Goal: Task Accomplishment & Management: Contribute content

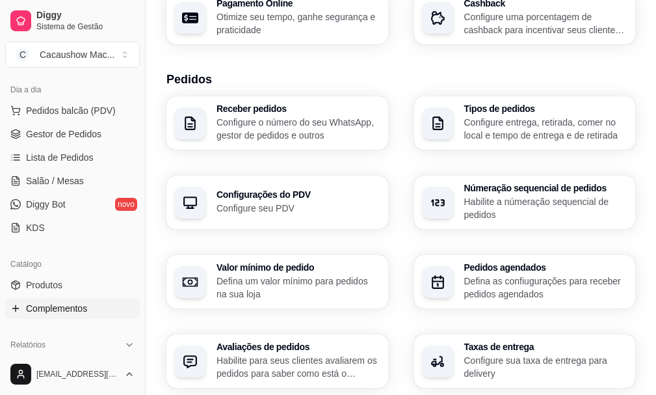
scroll to position [281, 0]
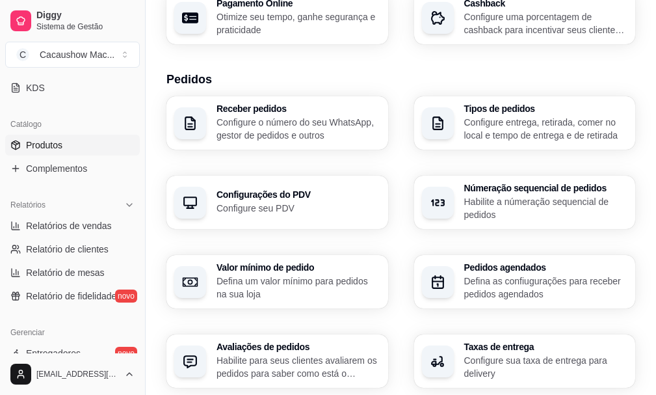
click at [87, 148] on link "Produtos" at bounding box center [72, 145] width 135 height 21
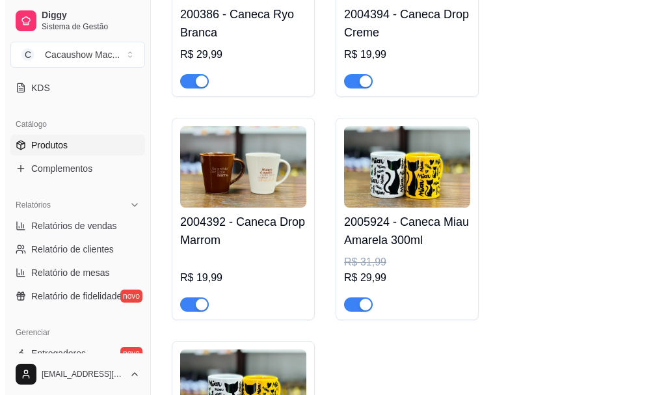
scroll to position [8003, 0]
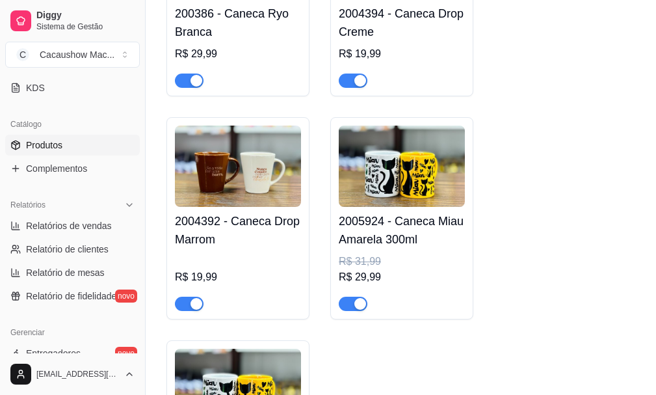
click at [407, 249] on h4 "2005924 - Caneca Miau Amarela 300ml" at bounding box center [402, 230] width 126 height 36
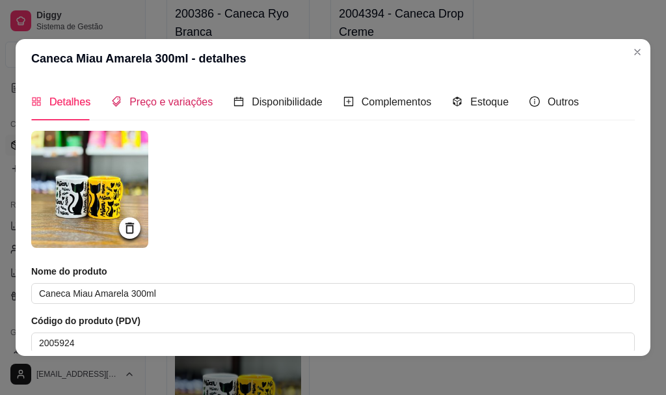
drag, startPoint x: 140, startPoint y: 105, endPoint x: 165, endPoint y: 117, distance: 27.6
click at [145, 103] on span "Preço e variações" at bounding box center [170, 101] width 83 height 11
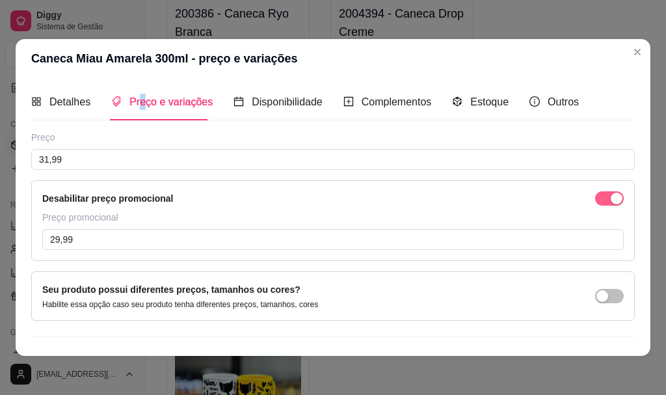
click at [595, 199] on span "button" at bounding box center [609, 198] width 29 height 14
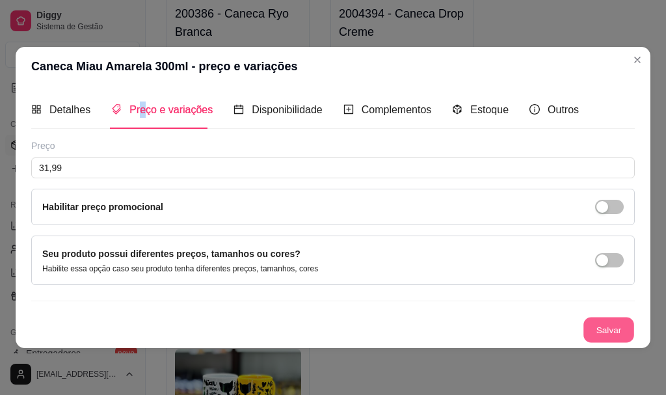
click at [610, 331] on button "Salvar" at bounding box center [609, 329] width 51 height 25
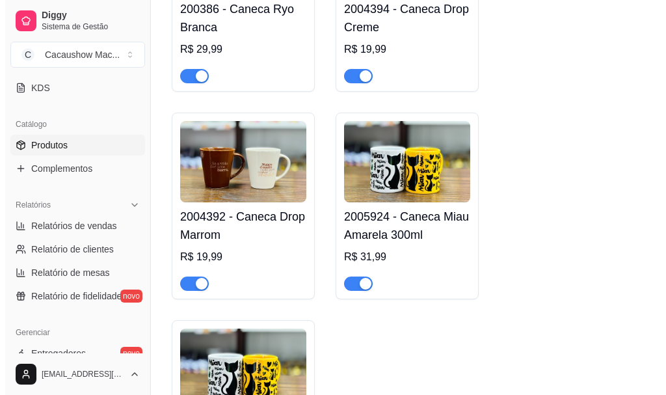
scroll to position [8126, 0]
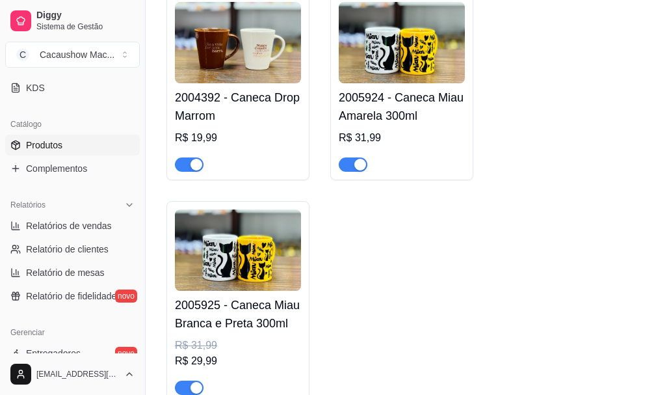
click at [238, 291] on img at bounding box center [238, 249] width 126 height 81
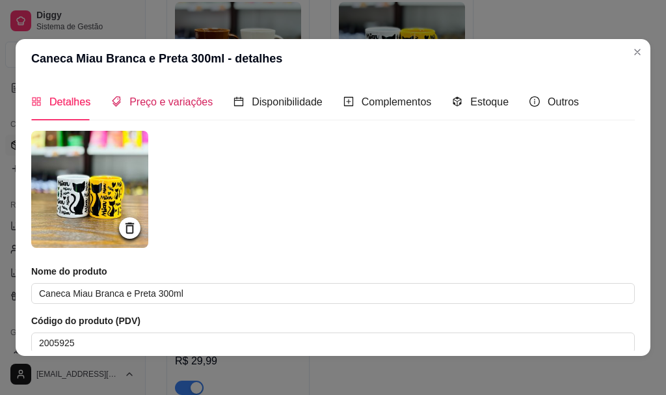
click at [181, 110] on div "Preço e variações" at bounding box center [161, 102] width 101 height 16
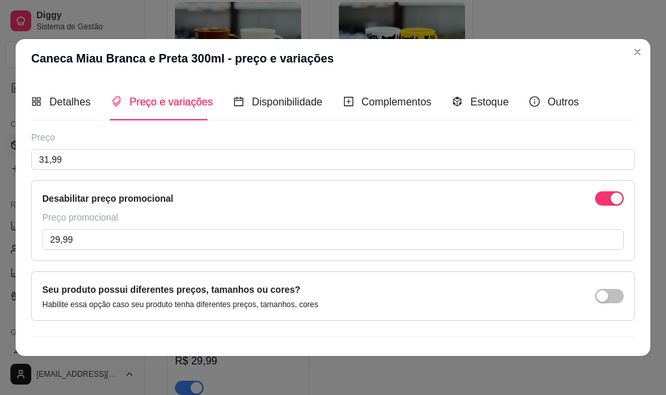
drag, startPoint x: 599, startPoint y: 200, endPoint x: 586, endPoint y: 196, distance: 13.6
click at [611, 199] on div "button" at bounding box center [617, 199] width 12 height 12
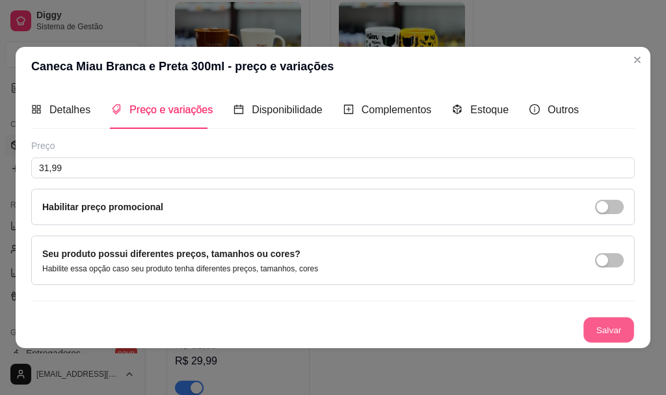
click at [617, 336] on button "Salvar" at bounding box center [609, 329] width 51 height 25
drag, startPoint x: 616, startPoint y: 314, endPoint x: 616, endPoint y: 325, distance: 10.4
click at [616, 322] on div "Preço 31,99 Habilitar preço promocional Seu produto possui diferentes preços, t…" at bounding box center [333, 241] width 604 height 204
click at [617, 324] on button "Salvar" at bounding box center [609, 330] width 52 height 26
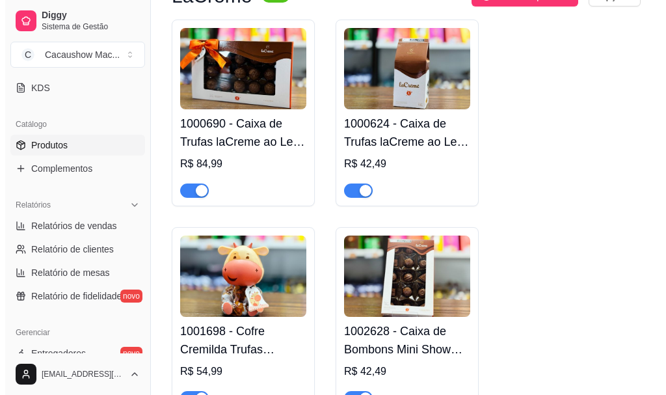
scroll to position [0, 0]
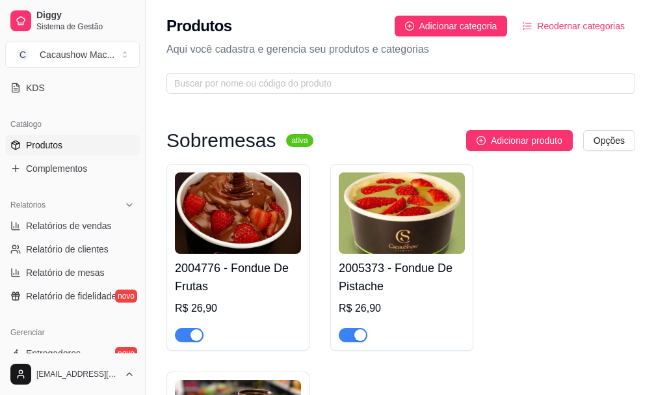
click at [265, 236] on img at bounding box center [238, 212] width 126 height 81
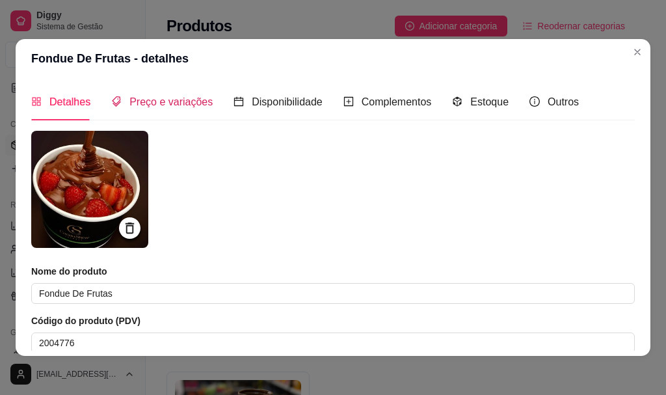
click at [196, 96] on span "Preço e variações" at bounding box center [170, 101] width 83 height 11
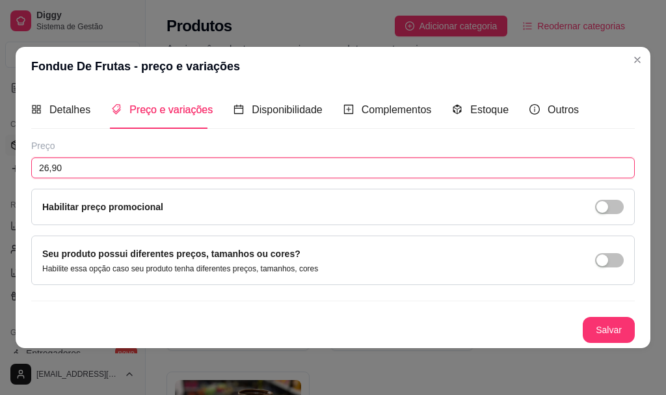
click at [144, 167] on input "26,90" at bounding box center [333, 167] width 604 height 21
type input "29,99"
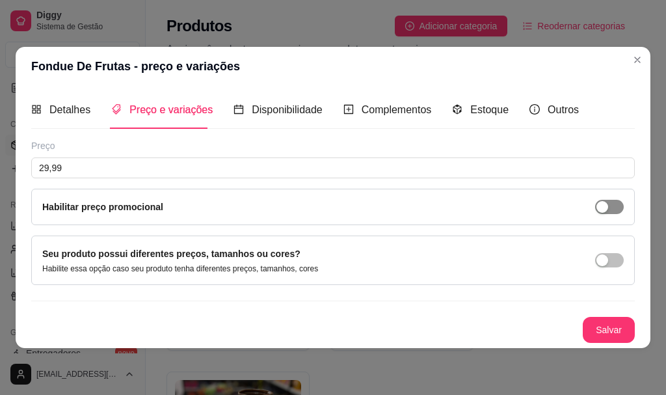
click at [601, 202] on div "button" at bounding box center [603, 207] width 12 height 12
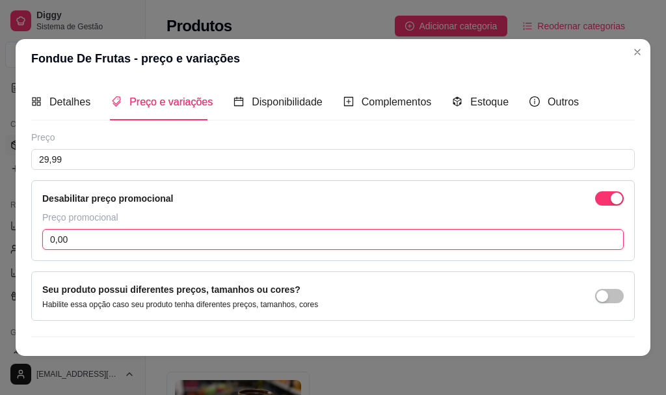
click at [279, 239] on input "0,00" at bounding box center [333, 239] width 582 height 21
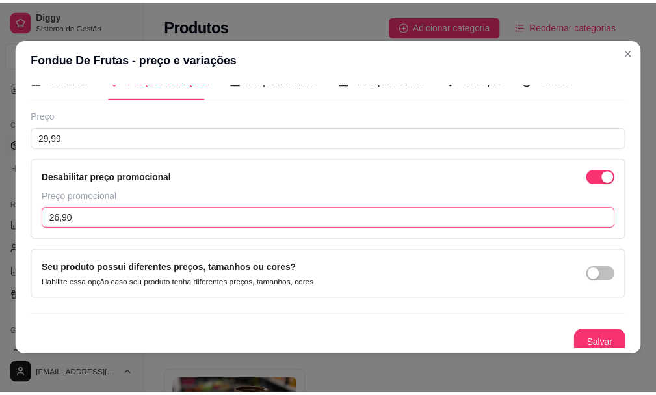
scroll to position [28, 0]
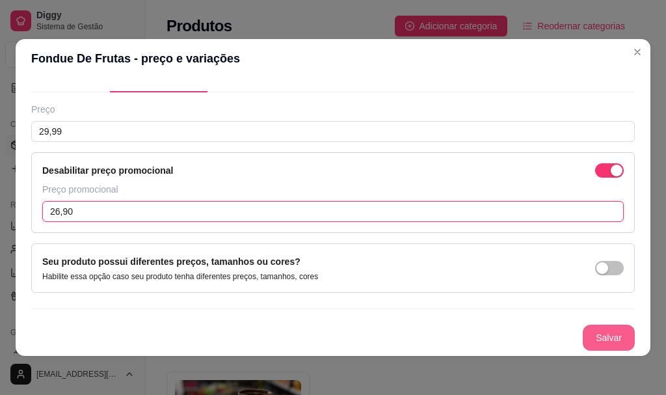
type input "26,90"
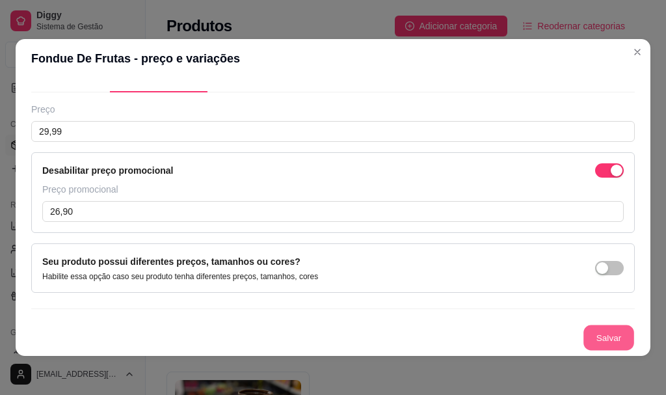
click at [599, 340] on button "Salvar" at bounding box center [609, 337] width 51 height 25
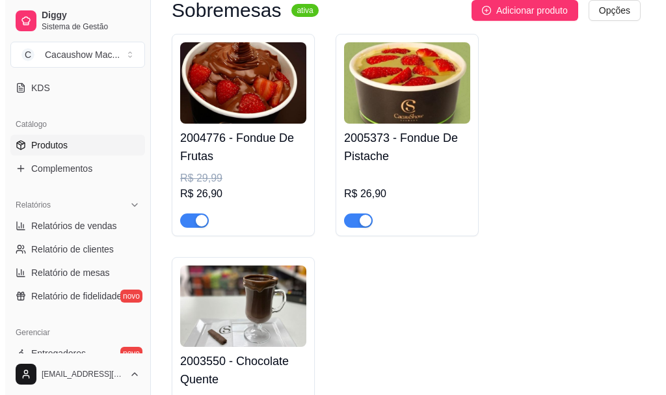
scroll to position [195, 0]
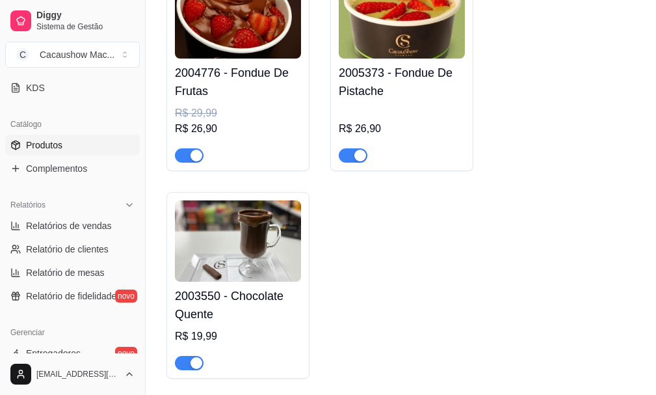
click at [248, 271] on img at bounding box center [238, 240] width 126 height 81
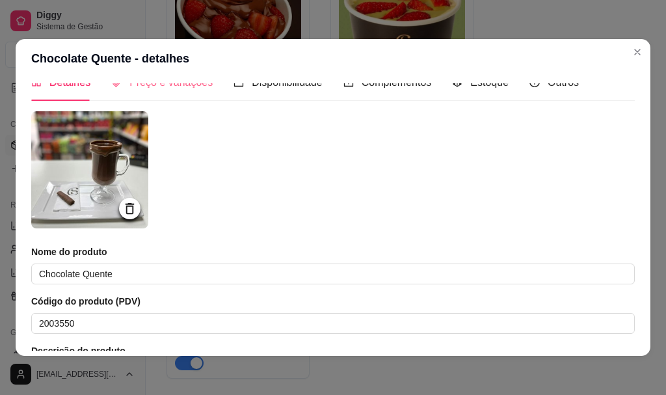
scroll to position [0, 0]
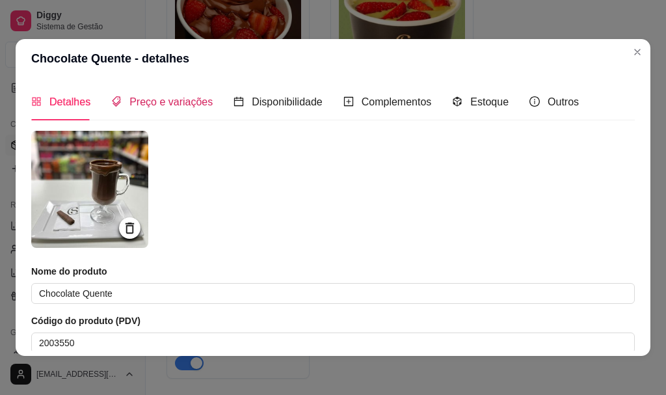
click at [164, 98] on span "Preço e variações" at bounding box center [170, 101] width 83 height 11
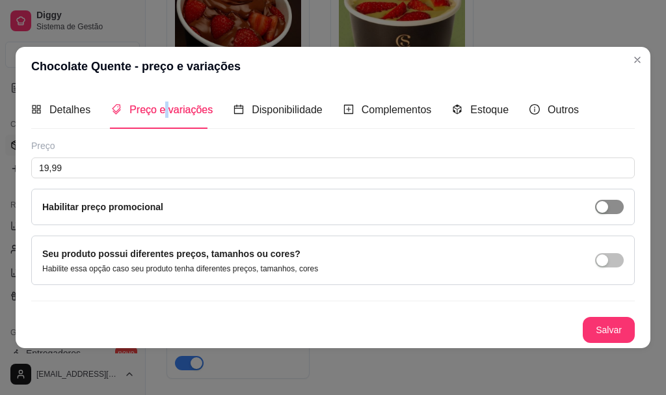
click at [608, 205] on button "button" at bounding box center [609, 207] width 29 height 14
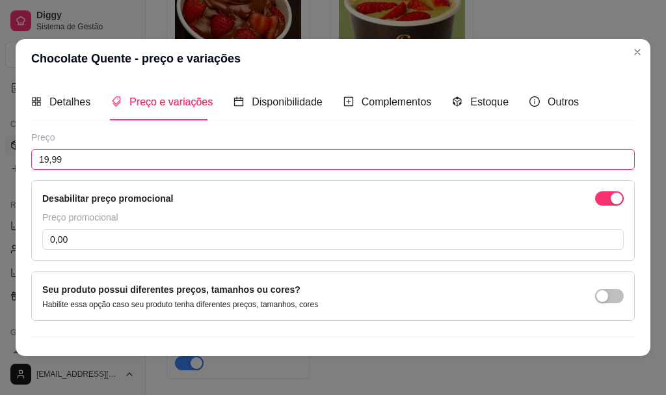
click at [284, 163] on input "19,99" at bounding box center [333, 159] width 604 height 21
type input "20,50"
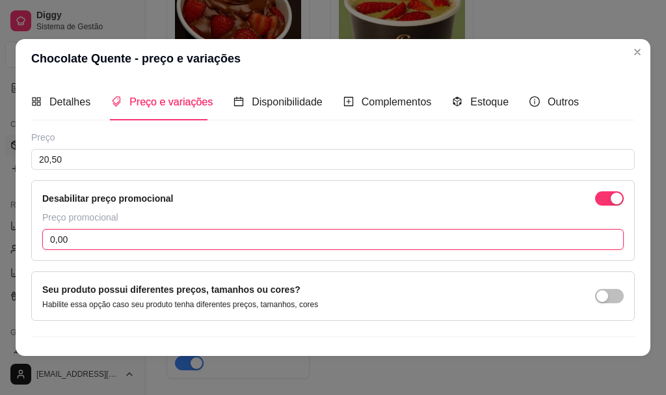
click at [293, 233] on input "0,00" at bounding box center [333, 239] width 582 height 21
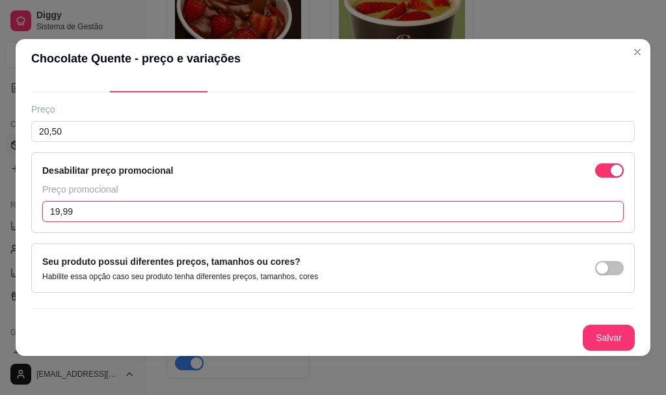
type input "19,99"
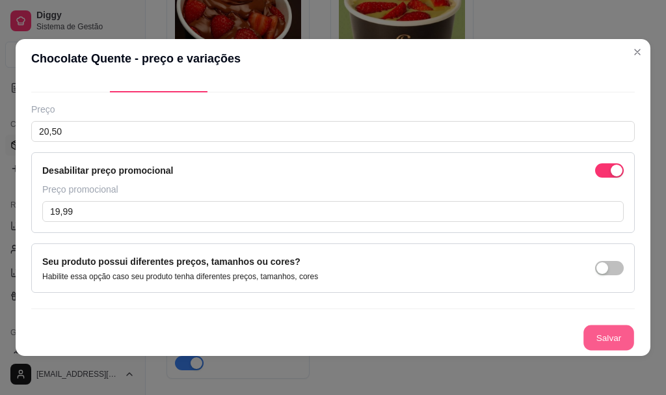
click at [590, 329] on button "Salvar" at bounding box center [609, 337] width 51 height 25
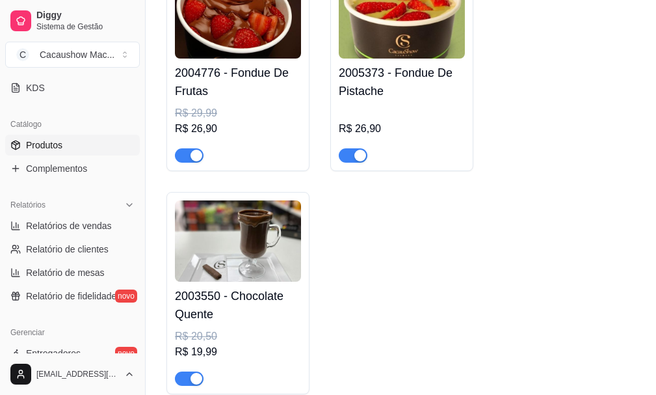
click at [412, 94] on h4 "2005373 - Fondue De Pistache" at bounding box center [402, 82] width 126 height 36
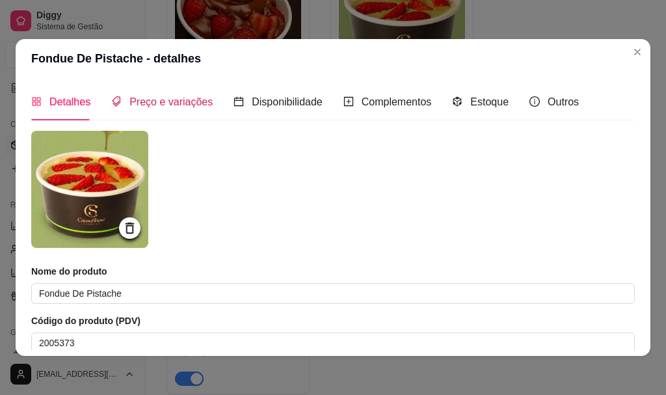
click at [159, 102] on span "Preço e variações" at bounding box center [170, 101] width 83 height 11
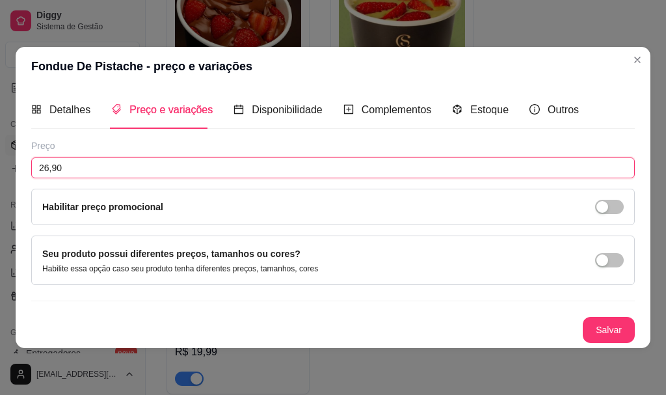
click at [301, 165] on input "26,90" at bounding box center [333, 167] width 604 height 21
type input "29,99"
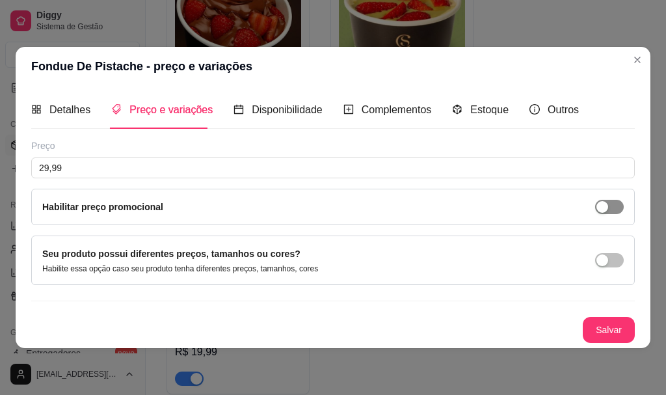
click at [610, 202] on span "button" at bounding box center [609, 207] width 29 height 14
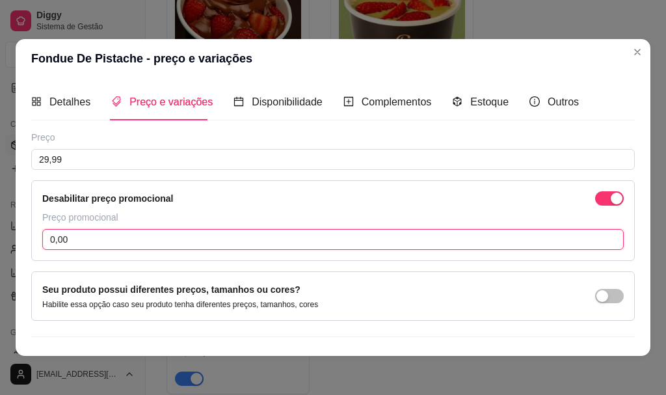
click at [453, 230] on input "0,00" at bounding box center [333, 239] width 582 height 21
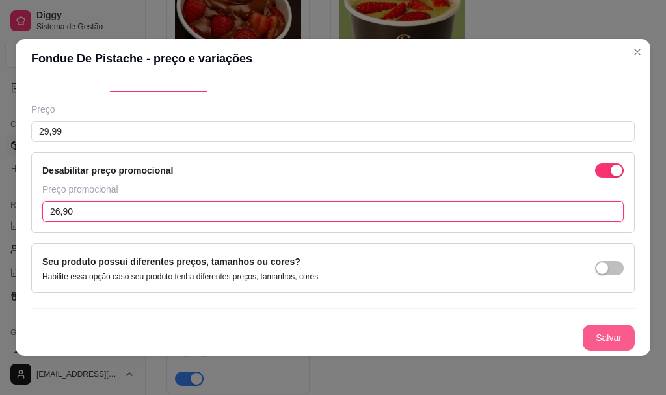
type input "26,90"
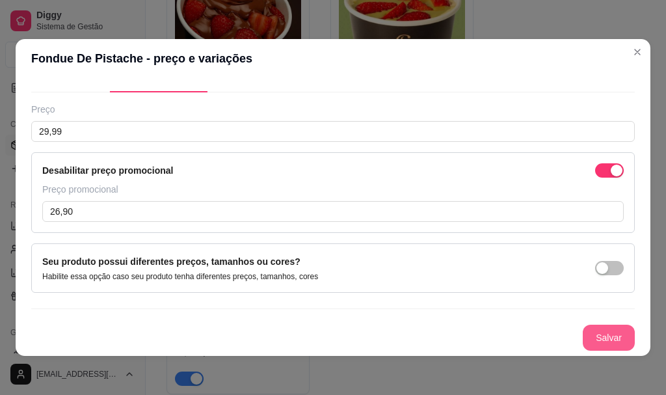
click at [591, 332] on button "Salvar" at bounding box center [609, 338] width 52 height 26
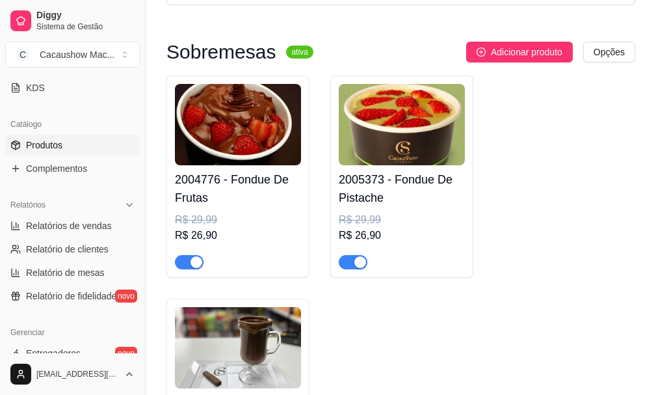
scroll to position [0, 0]
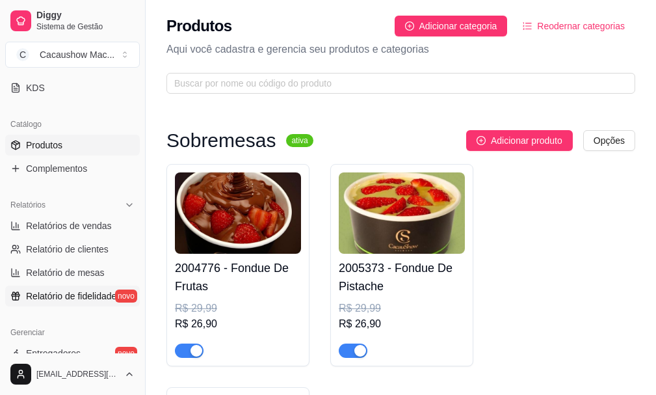
click at [103, 291] on link "Relatório de fidelidade novo" at bounding box center [72, 296] width 135 height 21
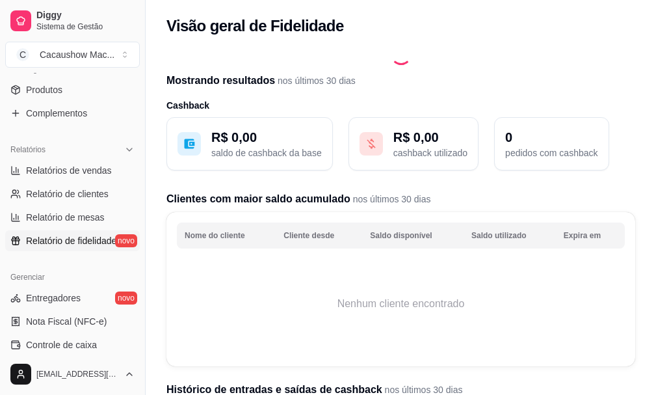
scroll to position [411, 0]
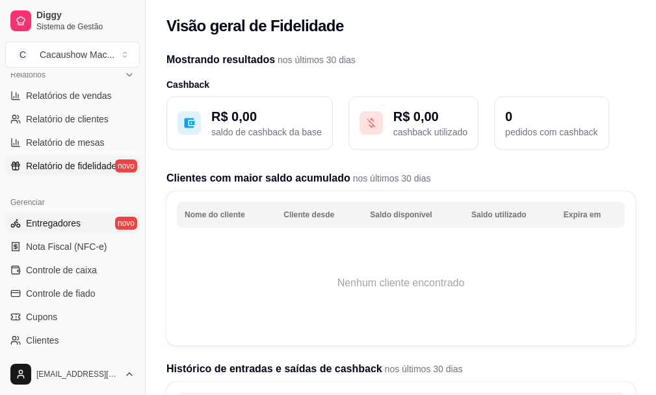
click at [50, 233] on link "Entregadores novo" at bounding box center [72, 223] width 135 height 21
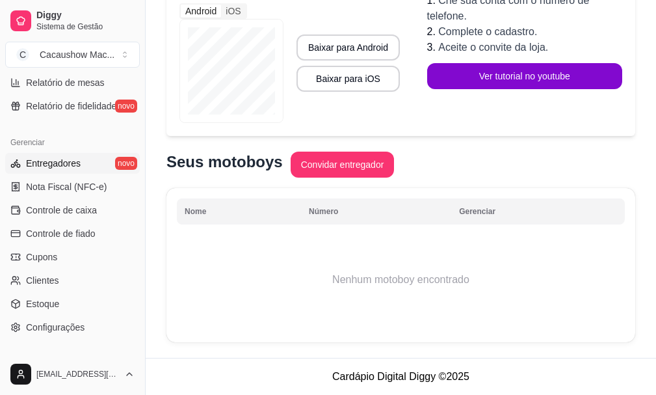
scroll to position [346, 0]
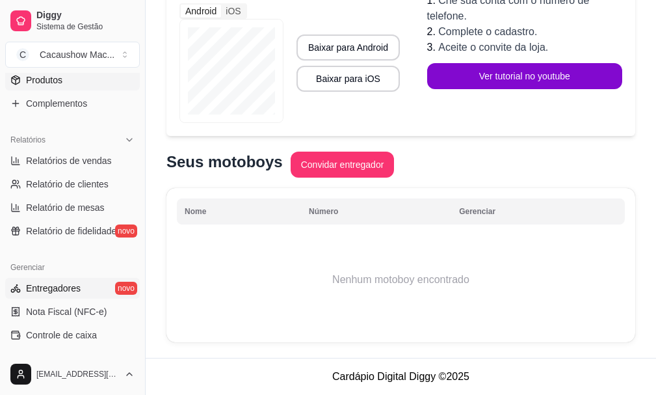
click at [70, 83] on link "Produtos" at bounding box center [72, 80] width 135 height 21
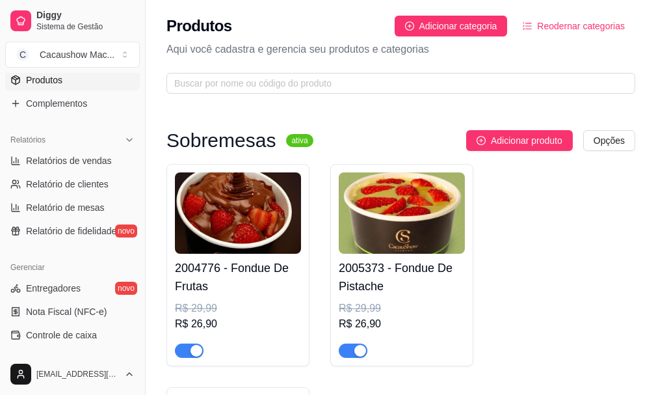
drag, startPoint x: 545, startPoint y: 134, endPoint x: 541, endPoint y: 128, distance: 7.0
click at [549, 140] on span "Adicionar produto" at bounding box center [527, 140] width 72 height 14
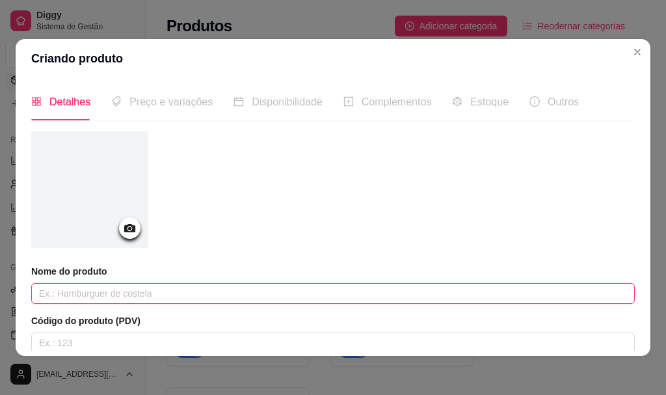
click at [140, 301] on input "text" at bounding box center [333, 293] width 604 height 21
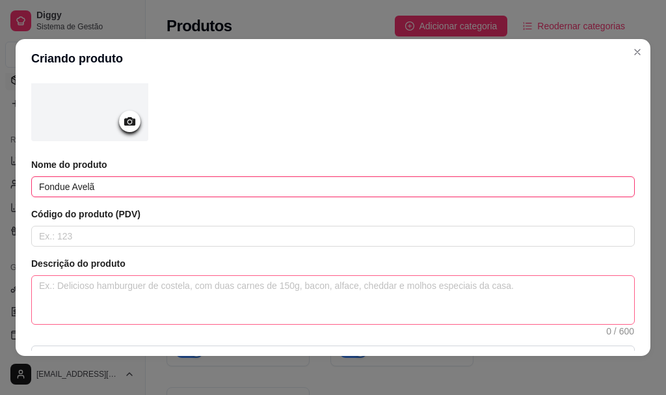
scroll to position [130, 0]
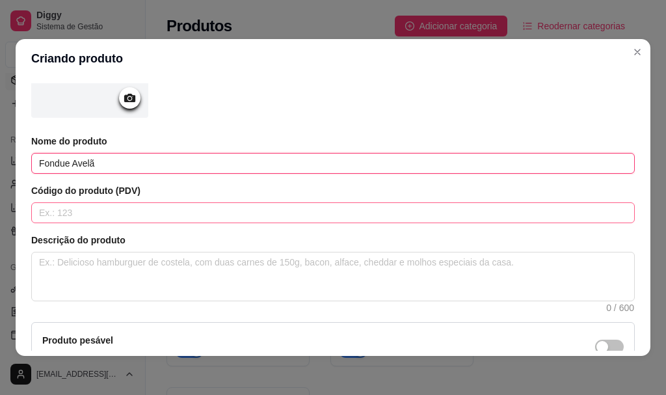
type input "Fondue Avelã"
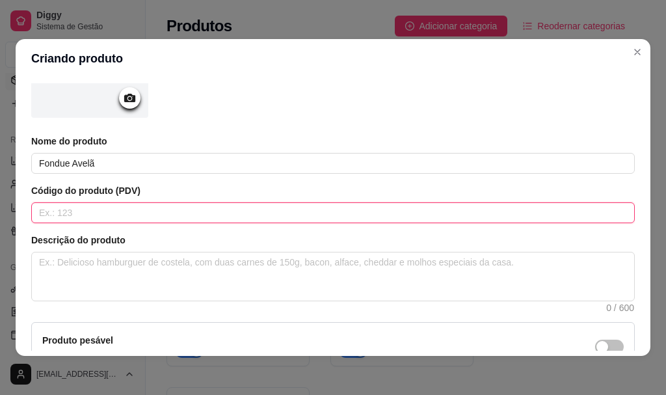
click at [146, 213] on input "text" at bounding box center [333, 212] width 604 height 21
click at [195, 205] on input "text" at bounding box center [333, 212] width 604 height 21
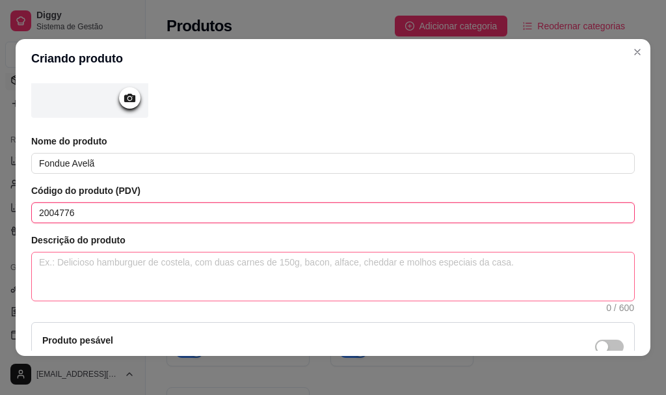
type input "2004776"
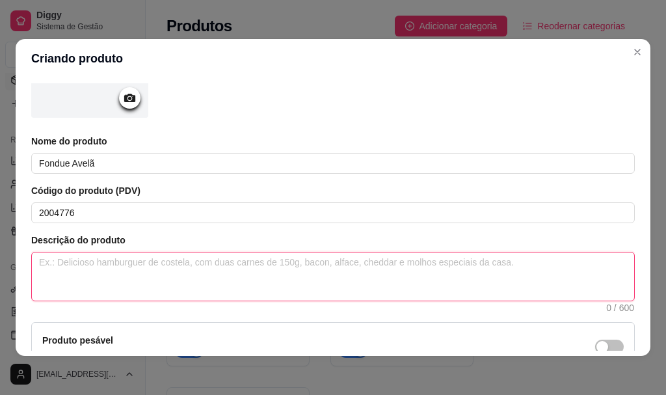
click at [111, 271] on textarea at bounding box center [333, 276] width 602 height 48
type textarea "F"
type textarea "Fo"
type textarea "Fon"
type textarea "Fond"
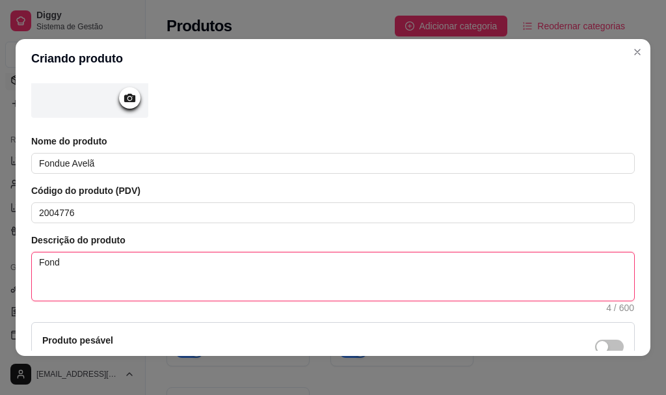
type textarea "Fondu"
type textarea "Fondue"
type textarea "Fondue b"
type textarea "Fondue"
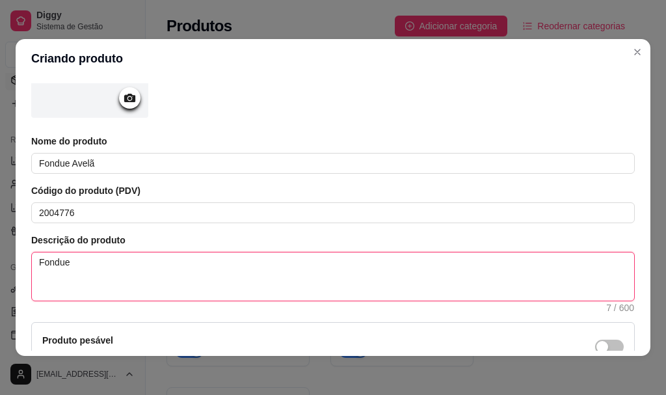
type textarea "Fondue n"
type textarea "Fondue nn"
type textarea "Fondue nnn"
type textarea "Fondue nnnn"
type textarea "Fondue nnnnn"
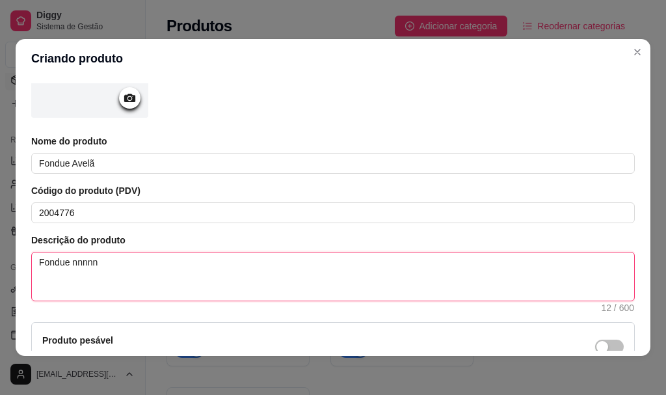
type textarea "Fondue nnnn"
type textarea "Fondue nnn"
type textarea "Fondue nn"
type textarea "Fondue n"
type textarea "Fondue"
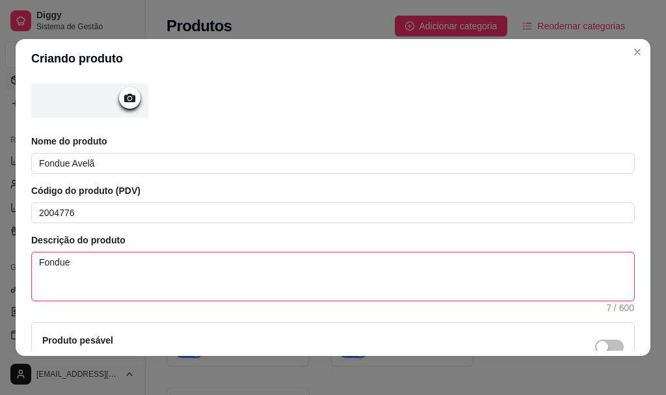
type textarea "Fondue"
type textarea "Fondue A"
type textarea "Fondue Av"
type textarea "Fondue Ave"
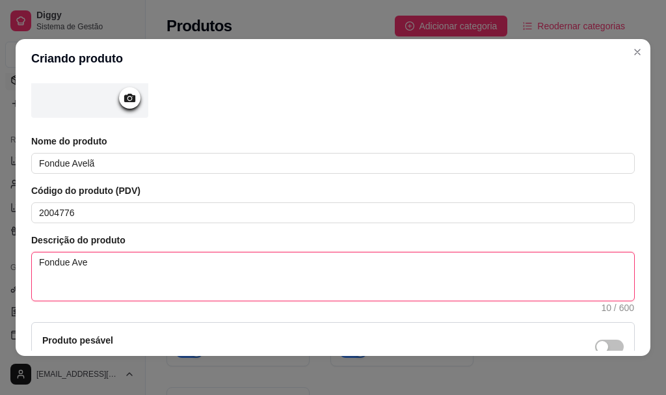
type textarea "Fondue Avel"
type textarea "Fondue Avelã"
type textarea "Fondue Avelã c"
type textarea "Fondue Avelã ca"
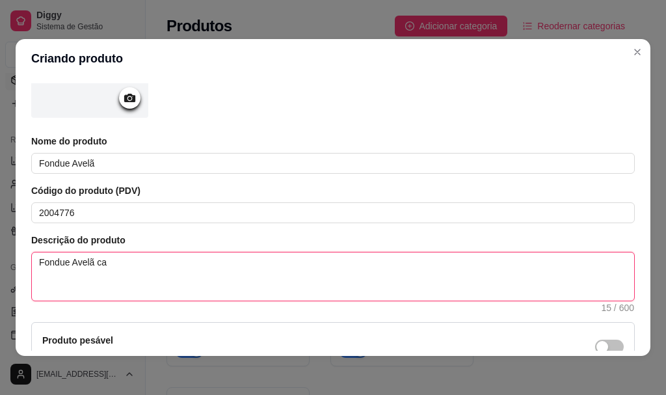
type textarea "Fondue Avelã cac"
type textarea "Fondue Avelã caca"
type textarea "Fondue Avelã cacau"
type textarea "Fondue Avelã cacau s"
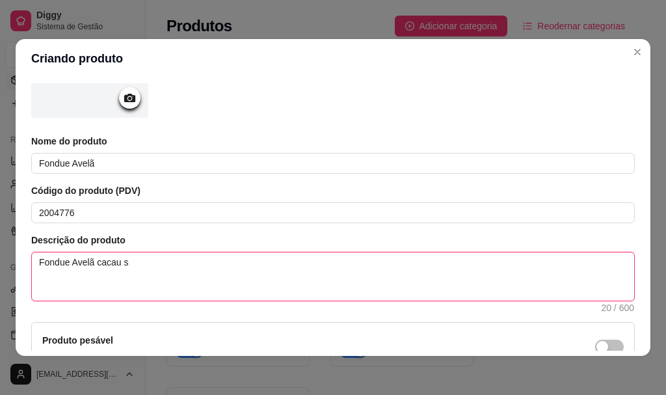
type textarea "Fondue Avelã cacau sh"
type textarea "Fondue Avelã cacau sho"
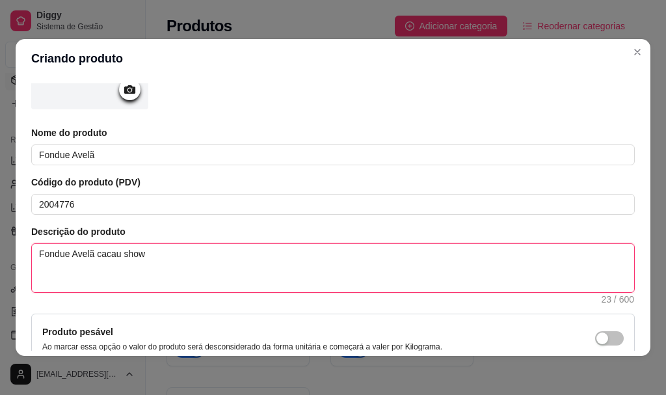
scroll to position [0, 0]
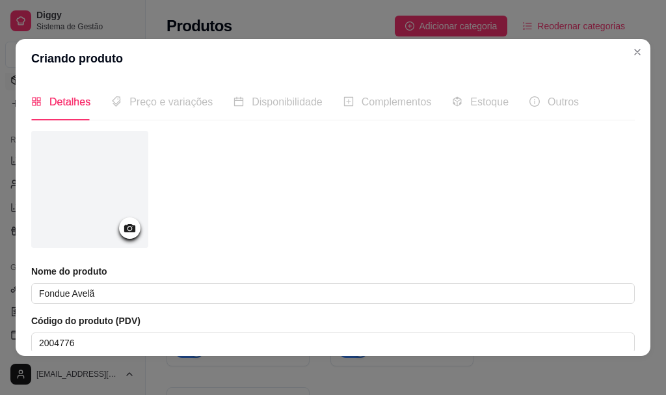
type textarea "Fondue Avelã cacau show"
click at [128, 224] on icon at bounding box center [129, 228] width 15 height 15
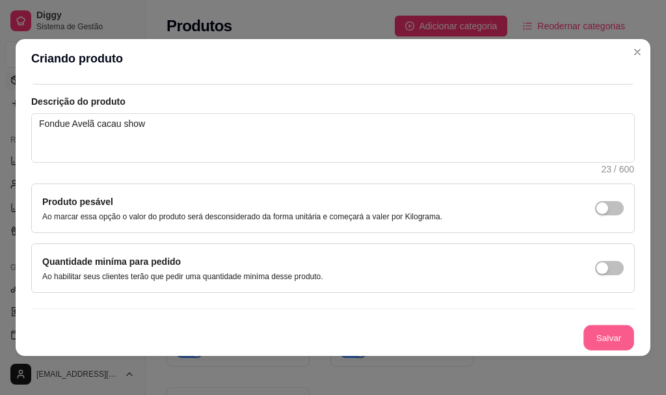
click at [584, 338] on button "Salvar" at bounding box center [609, 337] width 51 height 25
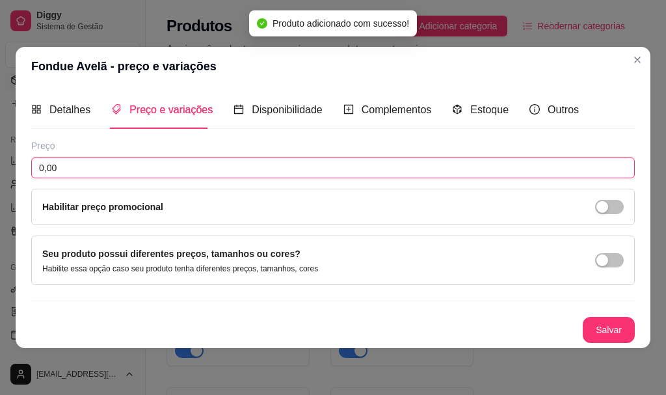
click at [144, 171] on input "0,00" at bounding box center [333, 167] width 604 height 21
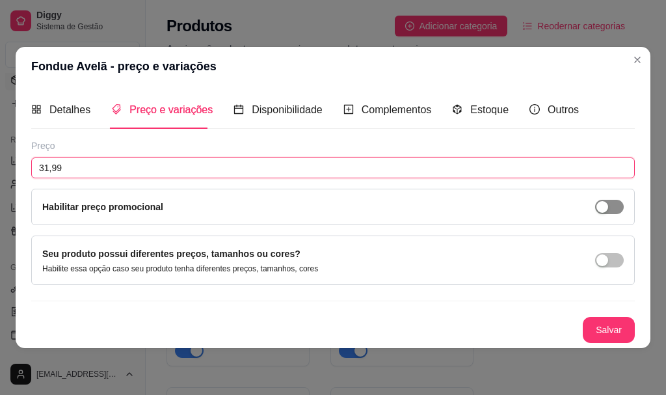
type input "31,99"
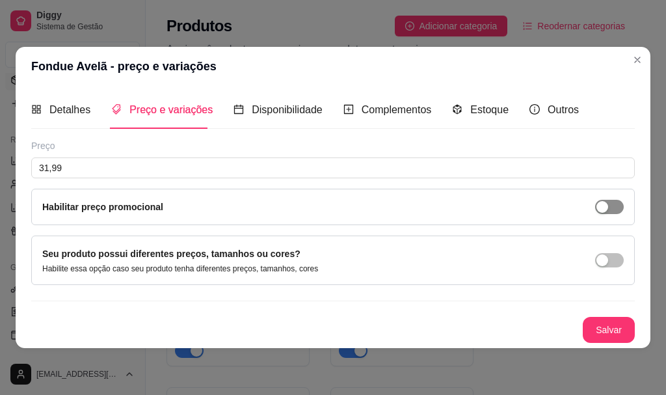
click at [619, 201] on div "Habilitar preço promocional" at bounding box center [333, 207] width 604 height 36
click at [600, 209] on div "button" at bounding box center [603, 207] width 12 height 12
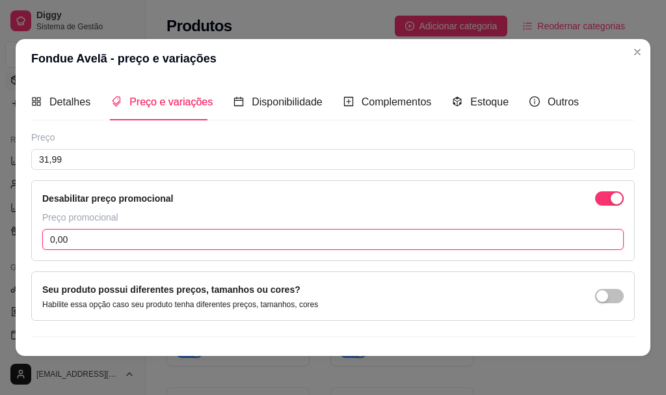
click at [464, 232] on input "0,00" at bounding box center [333, 239] width 582 height 21
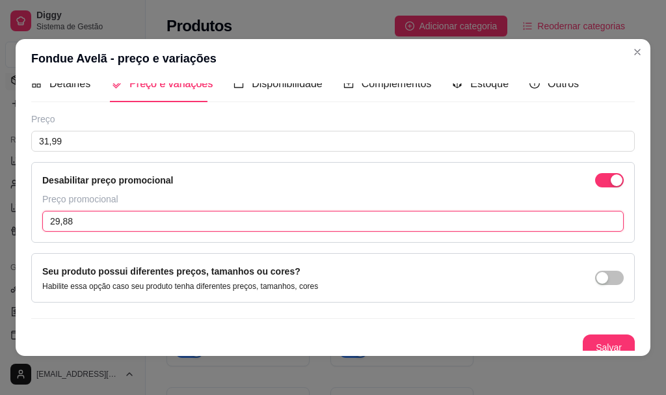
scroll to position [28, 0]
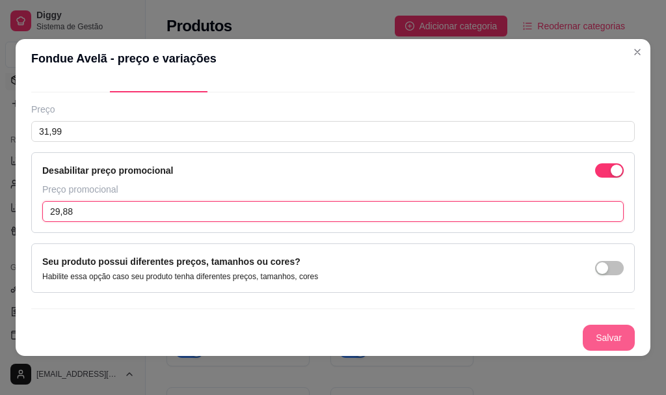
type input "29,88"
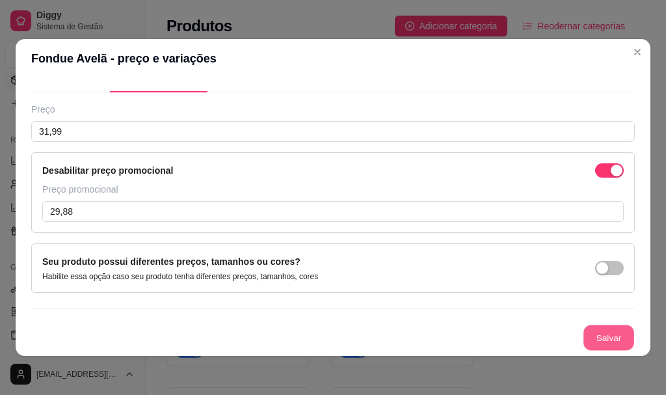
click at [593, 342] on button "Salvar" at bounding box center [609, 337] width 51 height 25
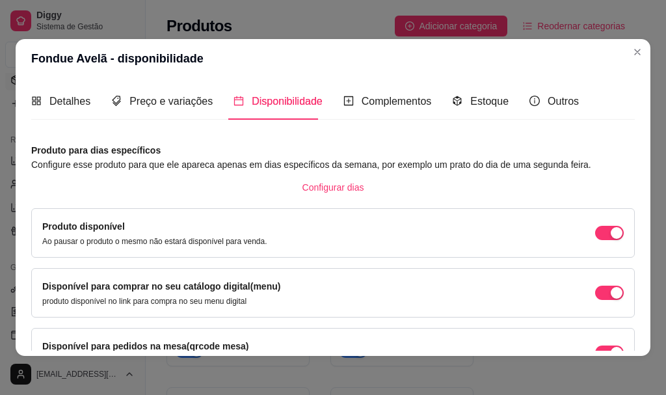
scroll to position [0, 0]
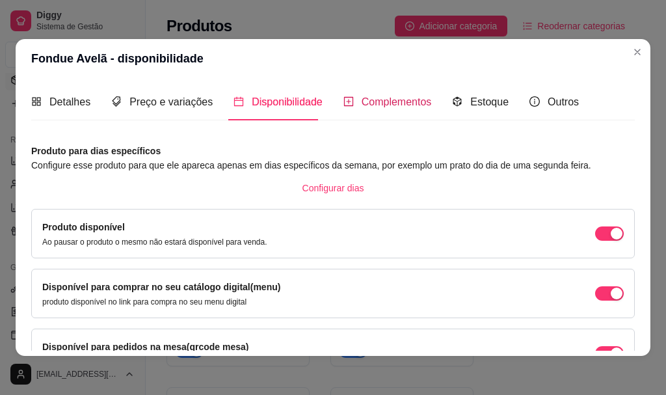
click at [403, 102] on span "Complementos" at bounding box center [397, 101] width 70 height 11
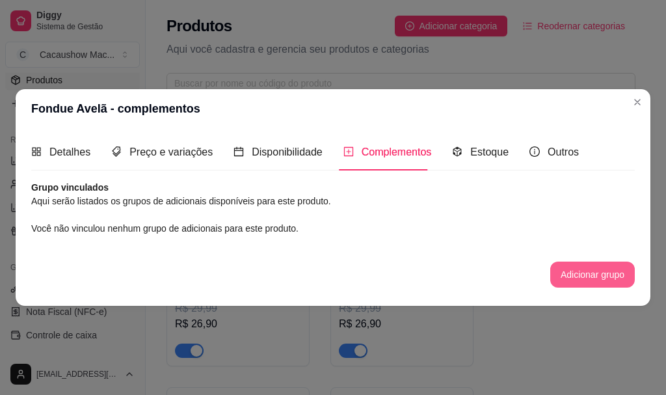
click at [564, 278] on button "Adicionar grupo" at bounding box center [592, 275] width 85 height 26
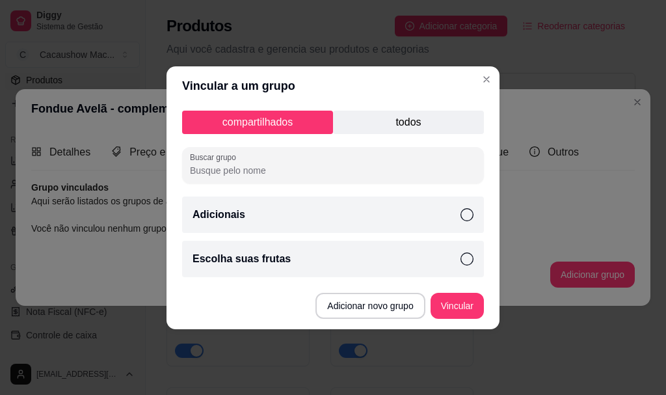
click at [462, 213] on icon at bounding box center [467, 214] width 13 height 13
click at [485, 252] on div "compartilhados todos Buscar grupo Adicionais Escolha suas frutas" at bounding box center [333, 193] width 333 height 177
click at [470, 260] on icon at bounding box center [467, 258] width 13 height 13
click at [468, 303] on button "Vincular" at bounding box center [457, 306] width 53 height 26
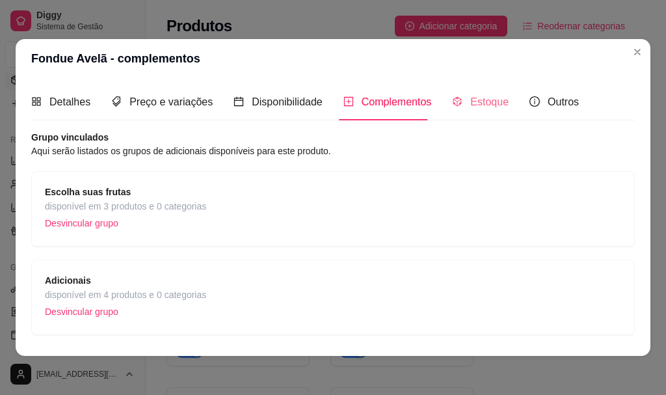
click at [466, 111] on div "Estoque" at bounding box center [480, 101] width 57 height 37
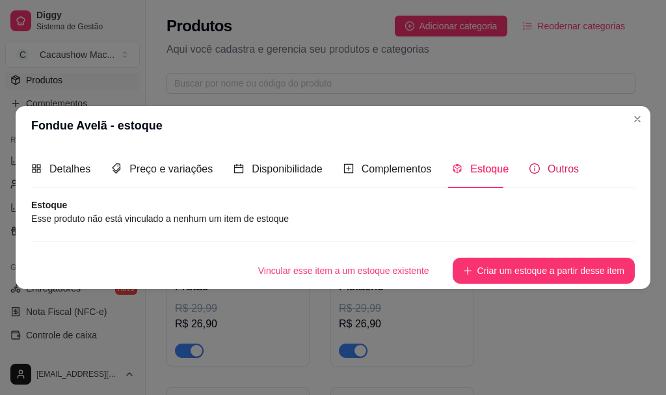
click at [549, 170] on span "Outros" at bounding box center [563, 168] width 31 height 11
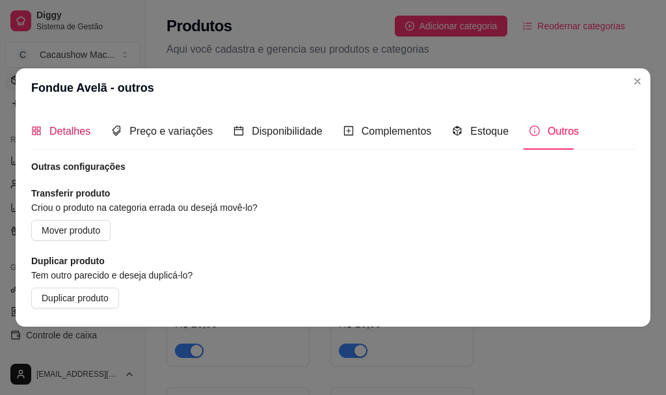
click at [88, 128] on span "Detalhes" at bounding box center [69, 131] width 41 height 11
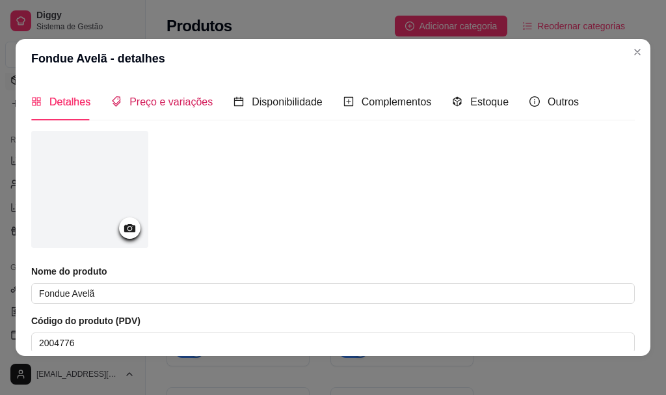
click at [167, 106] on span "Preço e variações" at bounding box center [170, 101] width 83 height 11
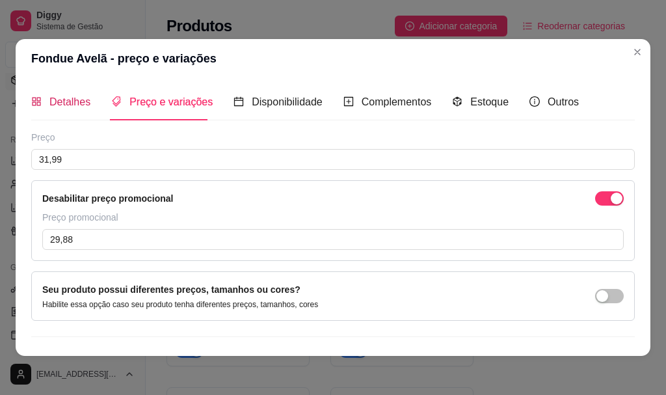
click at [51, 98] on span "Detalhes" at bounding box center [69, 101] width 41 height 11
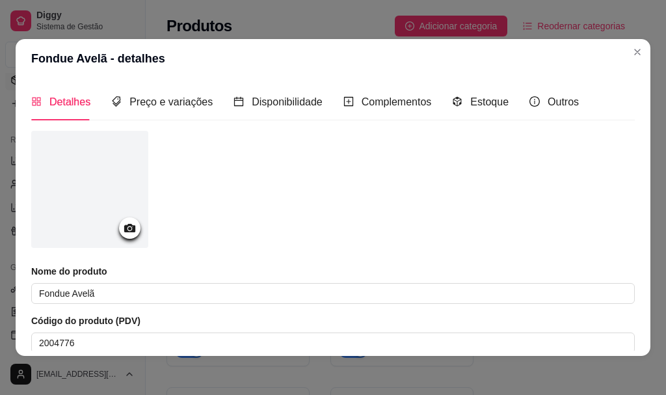
click at [132, 228] on icon at bounding box center [129, 228] width 15 height 15
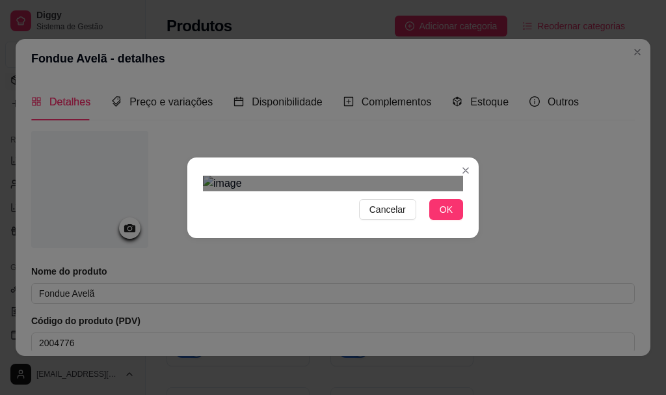
click at [369, 284] on div "Use the arrow keys to move the crop selection area" at bounding box center [328, 401] width 234 height 234
click at [496, 31] on div "Cancelar OK" at bounding box center [333, 197] width 666 height 395
click at [412, 271] on div "Use the arrow keys to move the crop selection area" at bounding box center [337, 397] width 252 height 252
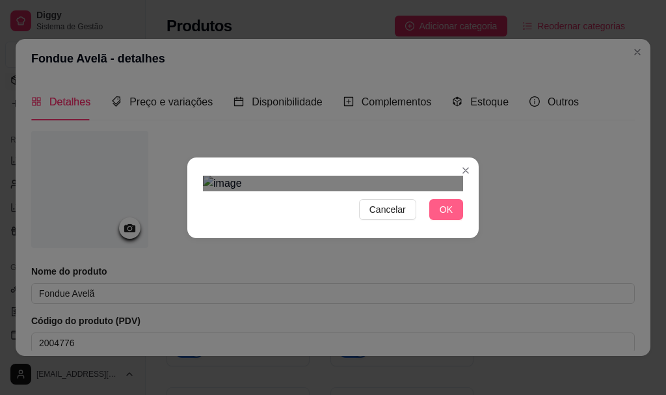
click at [440, 217] on span "OK" at bounding box center [446, 209] width 13 height 14
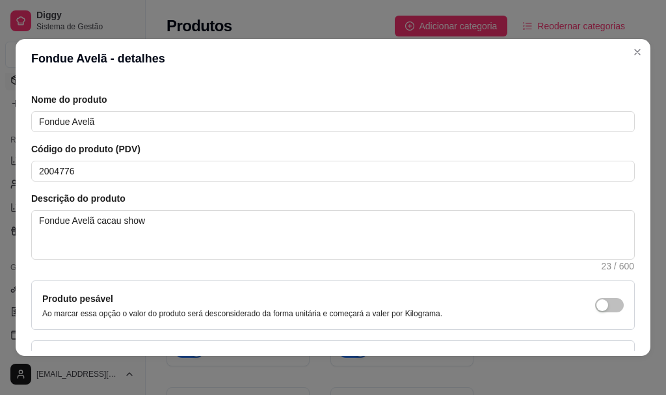
scroll to position [74, 0]
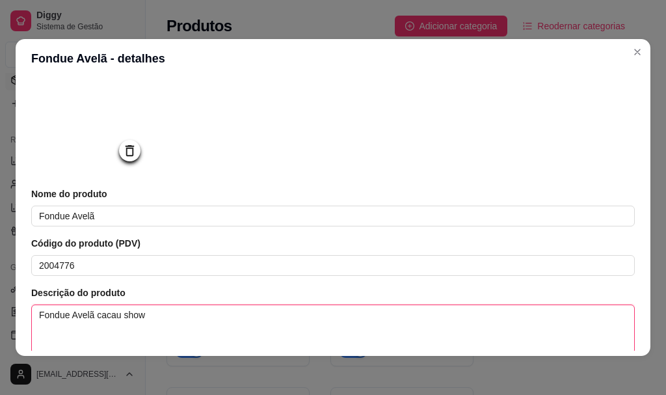
click at [250, 326] on textarea "Fondue Avelã cacau show" at bounding box center [333, 329] width 602 height 48
drag, startPoint x: 191, startPoint y: 319, endPoint x: 0, endPoint y: 379, distance: 199.6
click at [0, 353] on div "Fondue Avelã - detalhes Detalhes Preço e variações Disponibilidade Complementos…" at bounding box center [333, 197] width 666 height 395
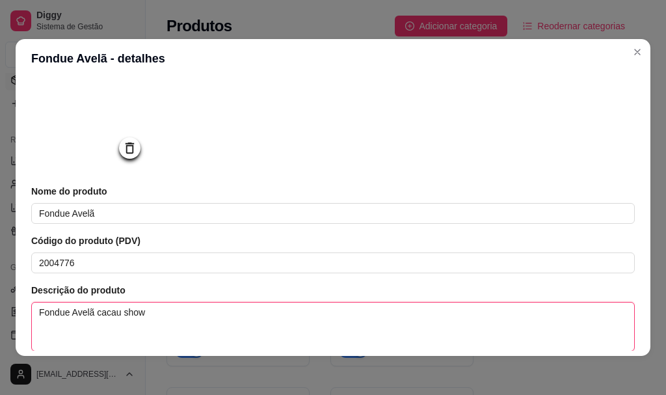
paste textarea "de Avelã Cacau Show – Cremoso, marcante e pronto com frutas, e muito mais. [PER…"
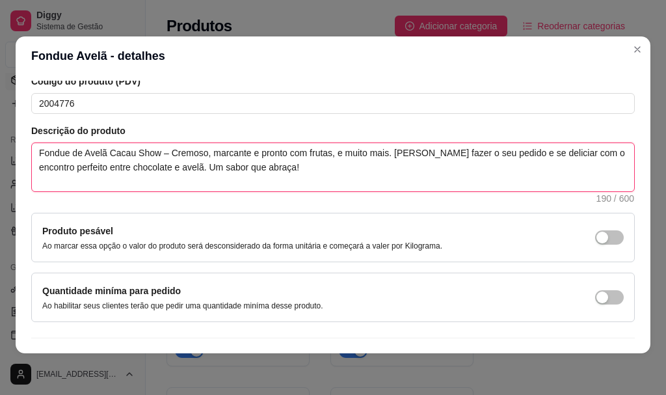
scroll to position [269, 0]
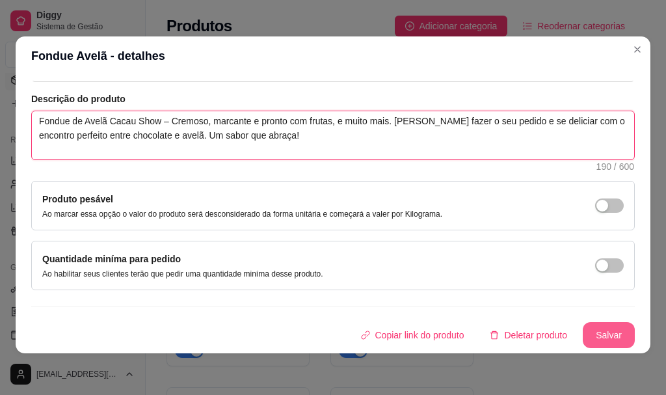
type textarea "Fondue de Avelã Cacau Show – Cremoso, marcante e pronto com frutas, e muito mai…"
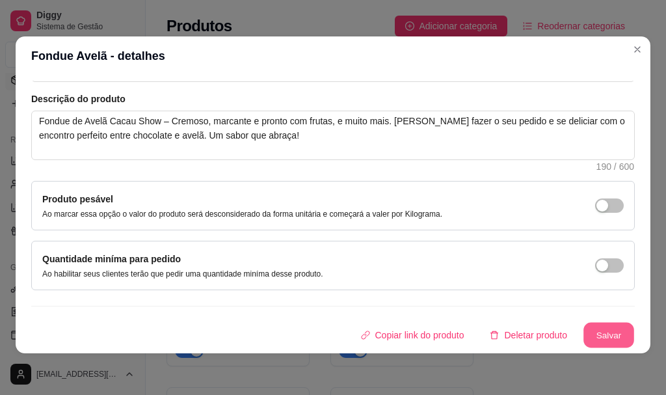
click at [604, 334] on button "Salvar" at bounding box center [609, 335] width 51 height 25
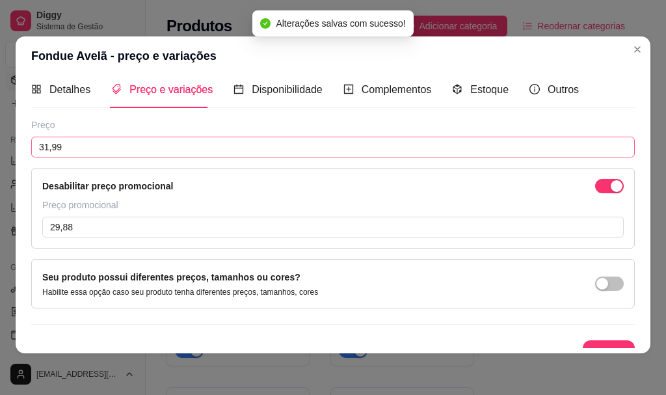
scroll to position [0, 0]
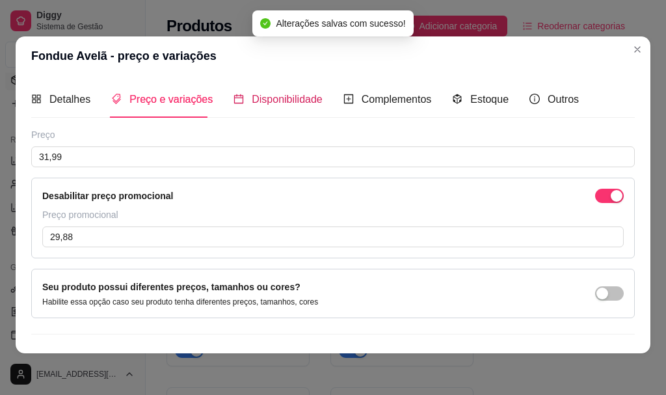
click at [273, 105] on span "Disponibilidade" at bounding box center [287, 99] width 71 height 11
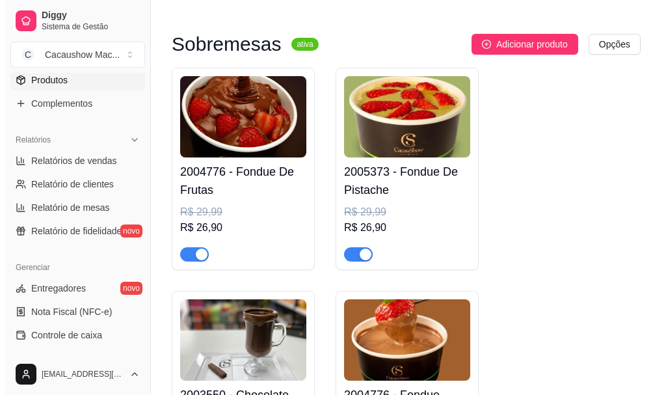
scroll to position [260, 0]
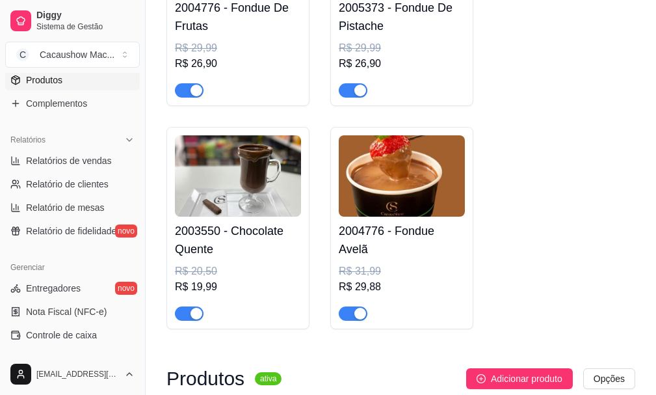
click at [377, 187] on img at bounding box center [402, 175] width 126 height 81
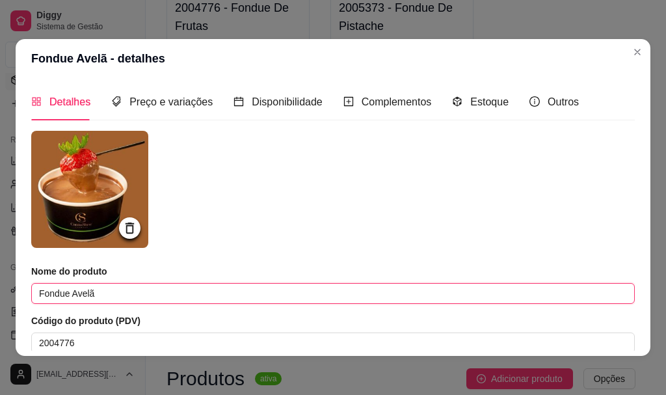
click at [68, 296] on input "Fondue Avelã" at bounding box center [333, 293] width 604 height 21
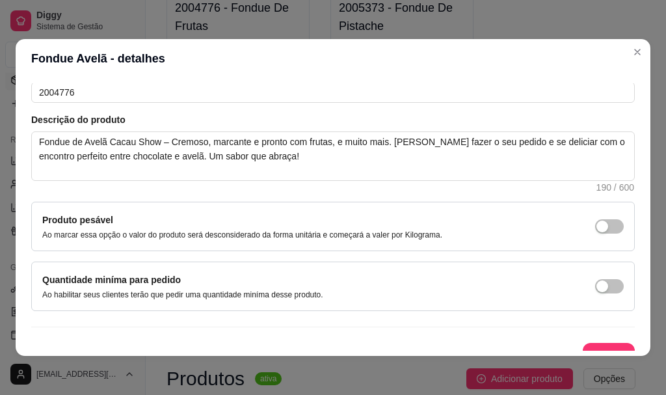
scroll to position [269, 0]
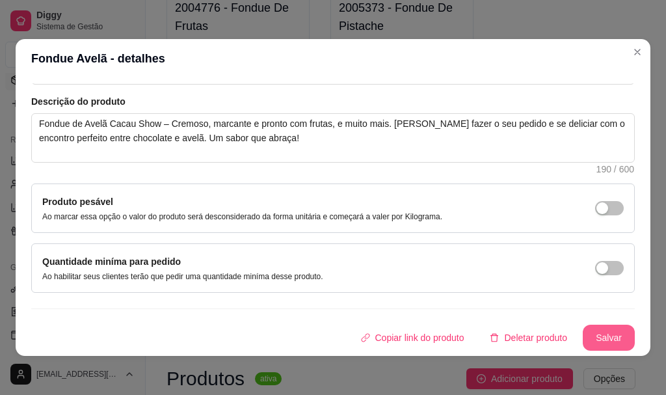
type input "Fondue De Avelã"
click at [593, 334] on button "Salvar" at bounding box center [609, 337] width 51 height 25
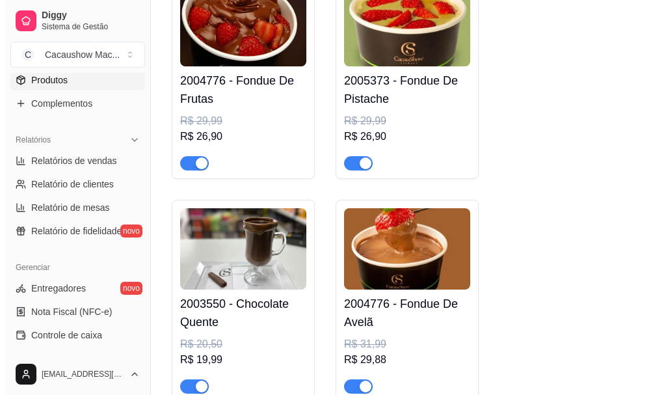
scroll to position [195, 0]
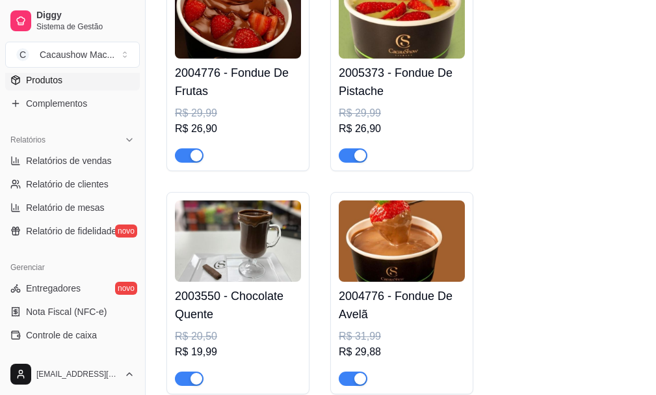
click at [281, 69] on h4 "2004776 - Fondue De Frutas" at bounding box center [238, 82] width 126 height 36
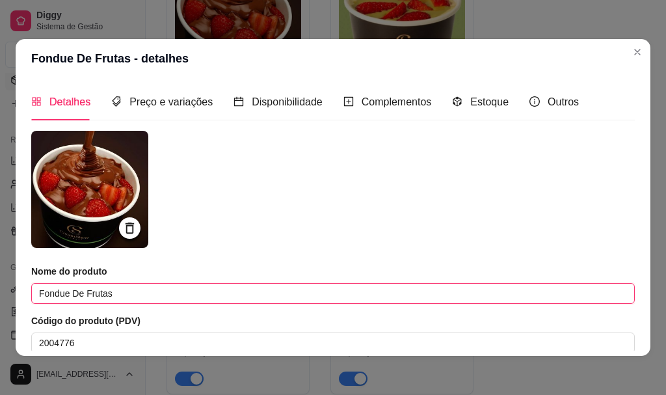
click at [70, 293] on input "Fondue De Frutas" at bounding box center [333, 293] width 604 height 21
drag, startPoint x: 123, startPoint y: 295, endPoint x: 58, endPoint y: 299, distance: 65.1
click at [58, 299] on input "Fondue De Frutas" at bounding box center [333, 293] width 604 height 21
click at [178, 291] on input "Fondue De Frutas" at bounding box center [333, 293] width 604 height 21
click at [155, 297] on input "Fondue De Frutas" at bounding box center [333, 293] width 604 height 21
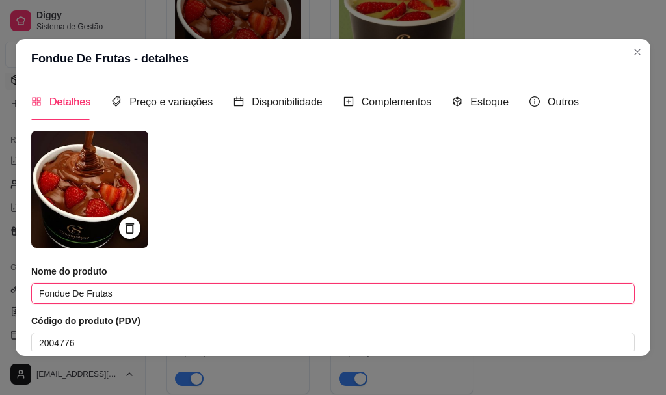
drag, startPoint x: 126, startPoint y: 297, endPoint x: 87, endPoint y: 286, distance: 40.1
click at [87, 286] on input "Fondue De Frutas" at bounding box center [333, 293] width 604 height 21
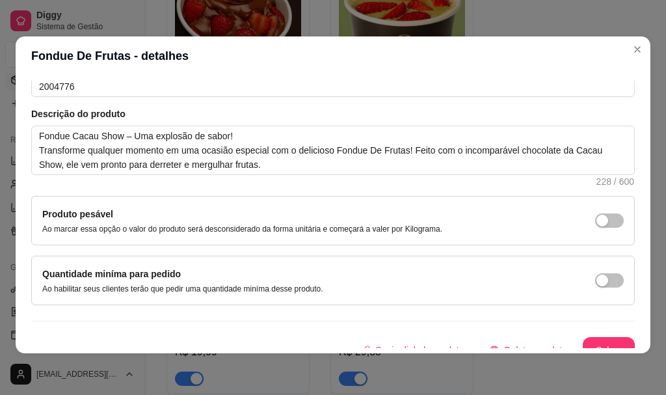
scroll to position [269, 0]
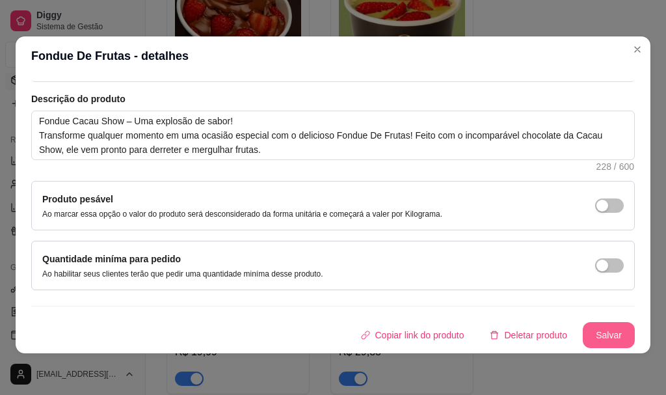
type input "Fondue De Chocolate ao leite ou Branco"
click at [588, 332] on button "Salvar" at bounding box center [609, 335] width 52 height 26
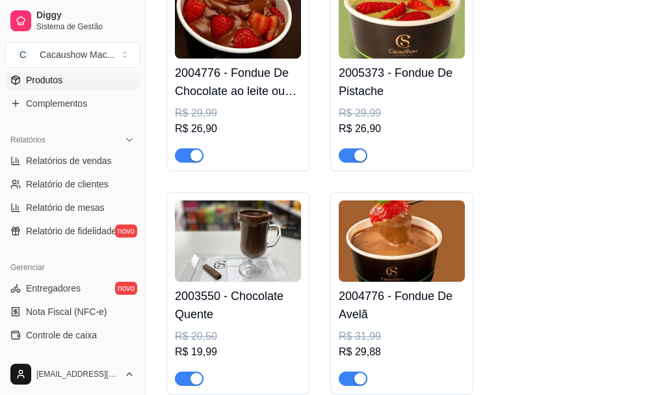
click at [450, 113] on div "R$ 29,99" at bounding box center [402, 113] width 126 height 16
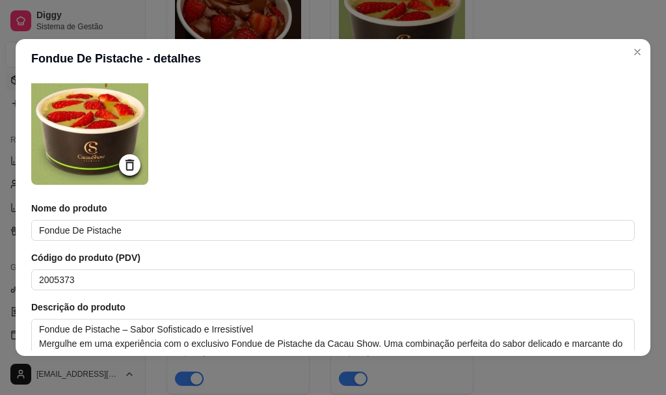
scroll to position [0, 0]
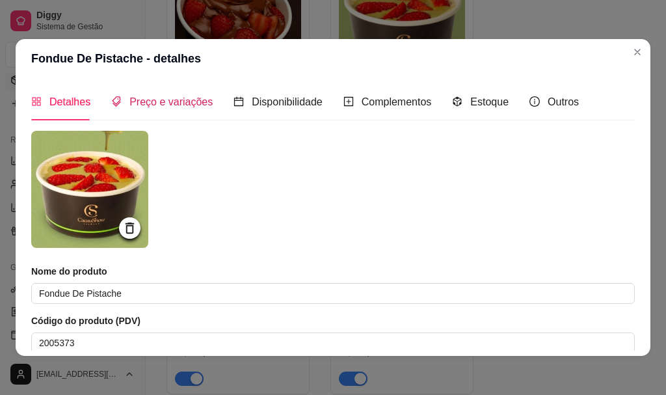
click at [150, 109] on div "Preço e variações" at bounding box center [161, 102] width 101 height 16
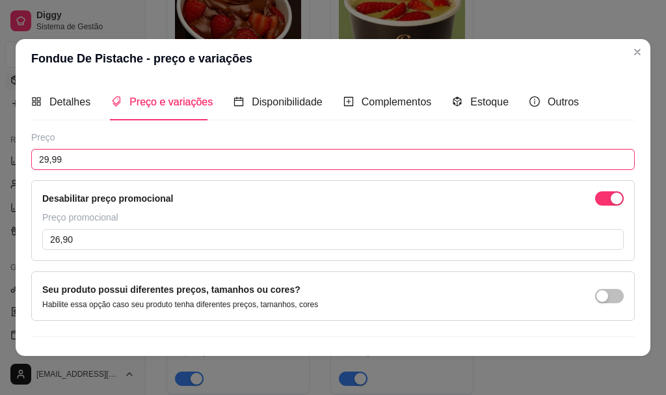
click at [167, 164] on input "29,99" at bounding box center [333, 159] width 604 height 21
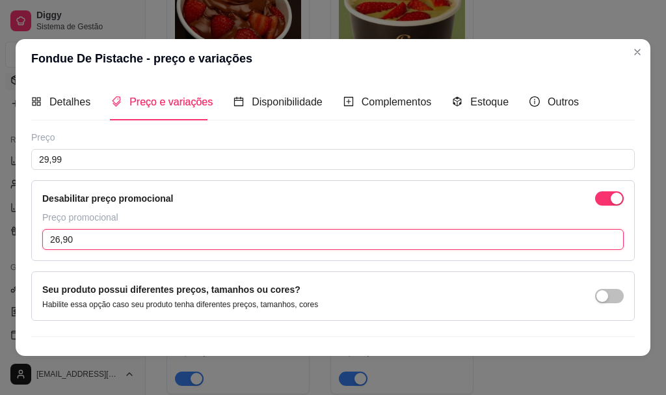
click at [56, 237] on input "26,90" at bounding box center [333, 239] width 582 height 21
click at [59, 236] on input "26,90" at bounding box center [333, 239] width 582 height 21
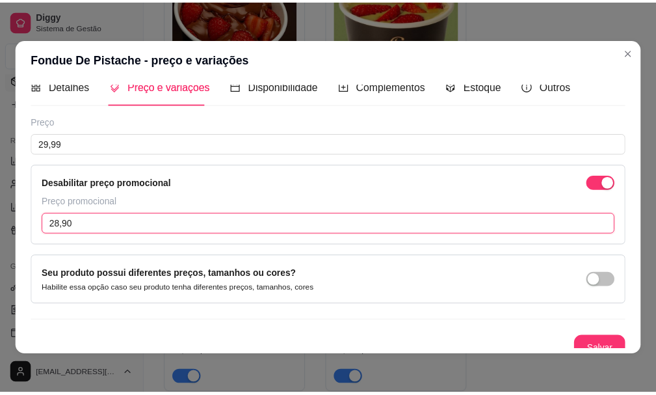
scroll to position [28, 0]
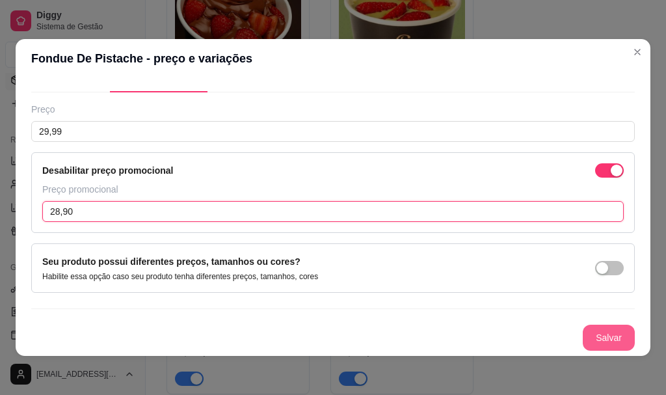
type input "28,90"
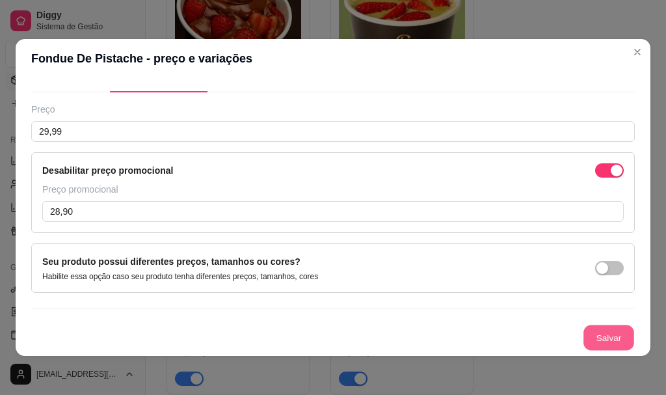
click at [609, 338] on button "Salvar" at bounding box center [609, 337] width 51 height 25
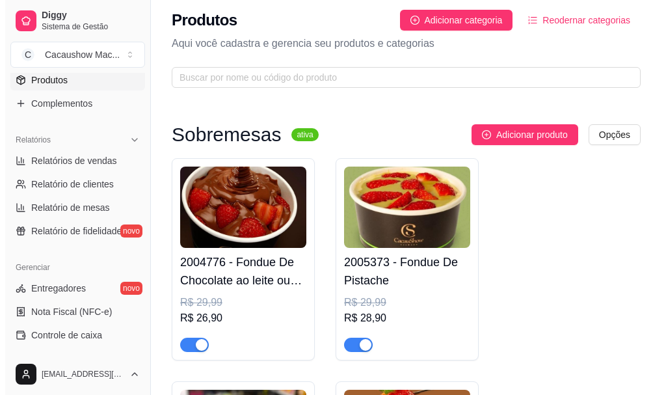
scroll to position [0, 0]
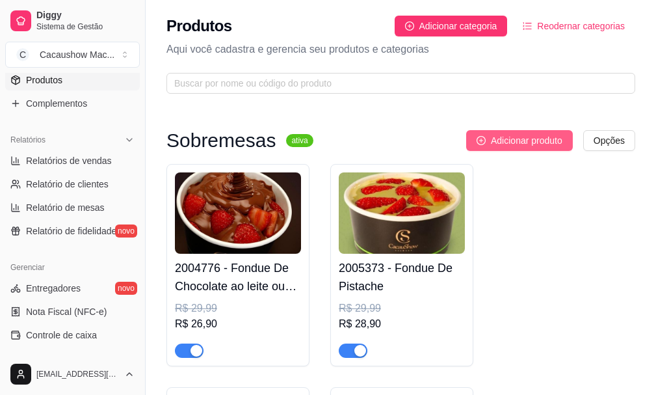
click at [543, 145] on span "Adicionar produto" at bounding box center [527, 140] width 72 height 14
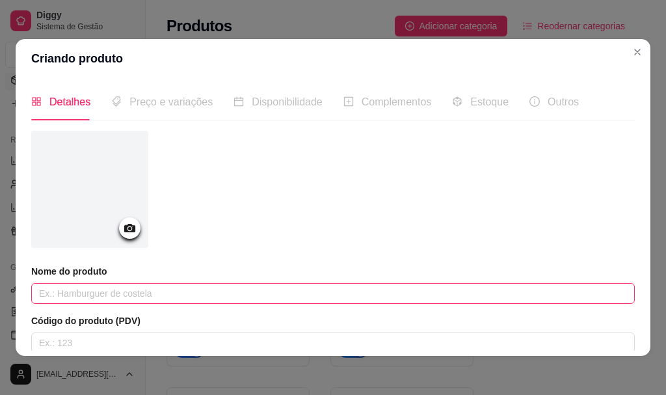
click at [109, 298] on input "text" at bounding box center [333, 293] width 604 height 21
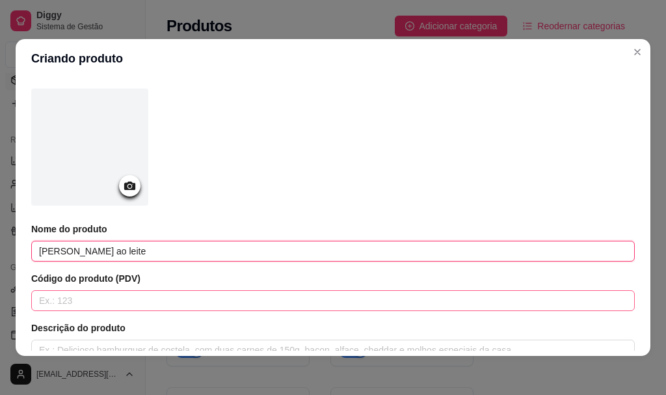
scroll to position [65, 0]
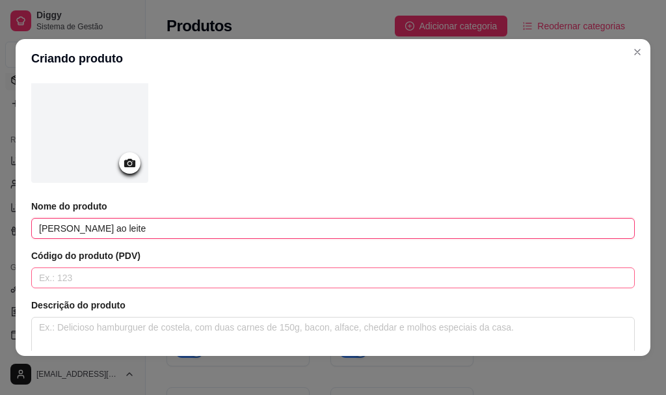
type input "[PERSON_NAME] ao leite"
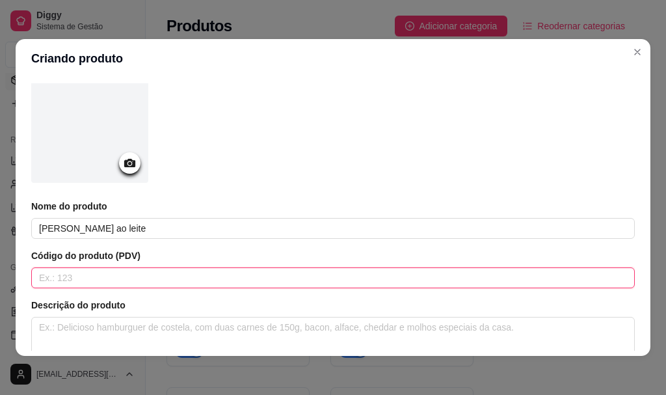
click at [127, 285] on input "text" at bounding box center [333, 277] width 604 height 21
